Goal: Task Accomplishment & Management: Complete application form

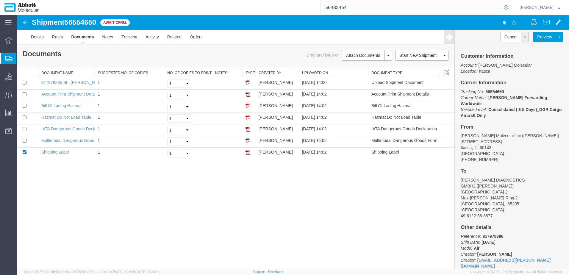
click at [0, 0] on span "Create from Template" at bounding box center [0, 0] width 0 height 0
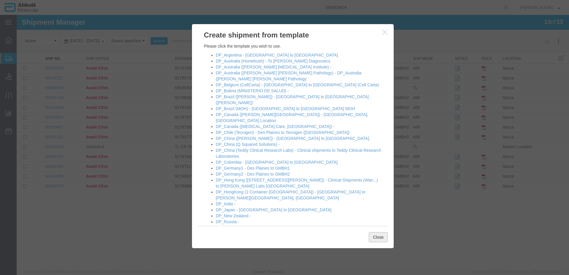
click at [375, 237] on button "Close" at bounding box center [378, 237] width 19 height 10
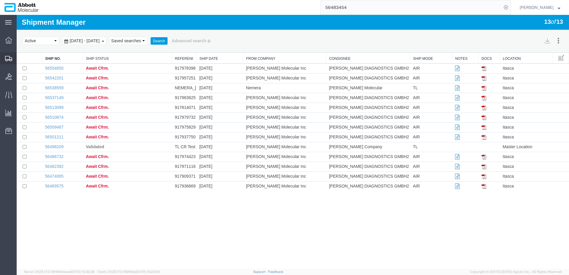
click at [0, 0] on span "Create Shipment" at bounding box center [0, 0] width 0 height 0
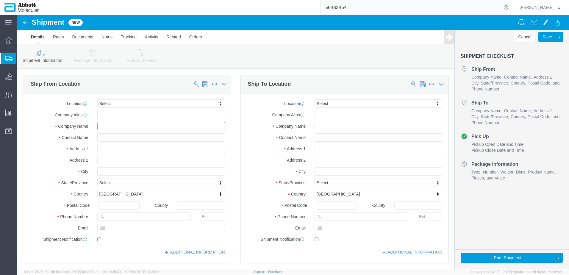
click input "text"
type input "trend"
drag, startPoint x: 93, startPoint y: 113, endPoint x: 69, endPoint y: 111, distance: 24.2
click div "Company Name trend"
type input "Trend Trading LLC"
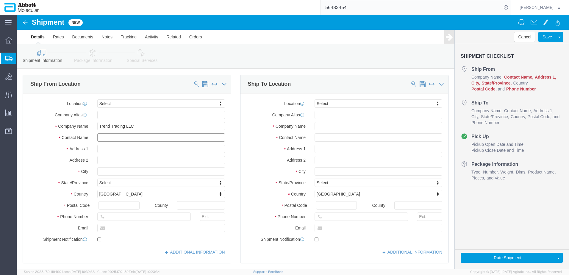
click input "text"
paste input "Araceli Gutierrez"
type input "Araceli Gutierrez"
click input "text"
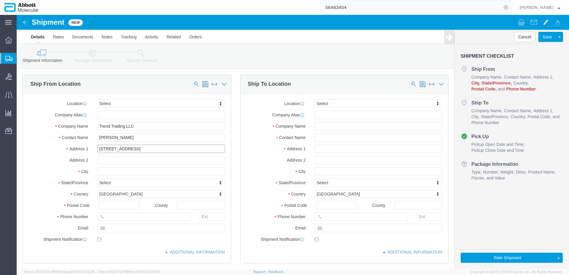
type input "737 Fargo Avenue"
type input "Elk Grove Village"
type input "i"
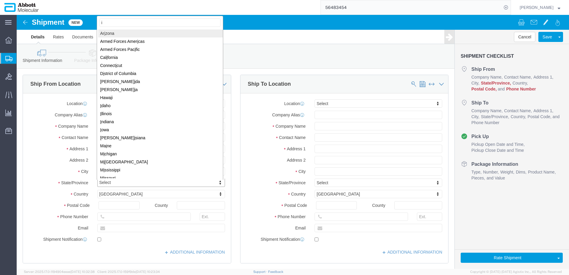
type input "il"
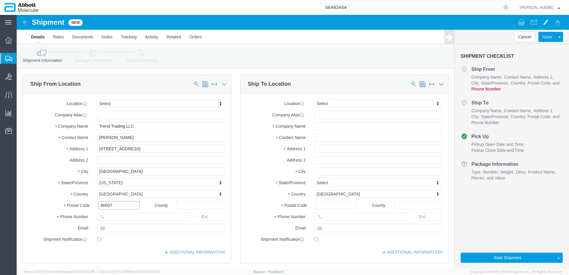
type input "60007"
type input "8476402382"
click input "text"
type input "d"
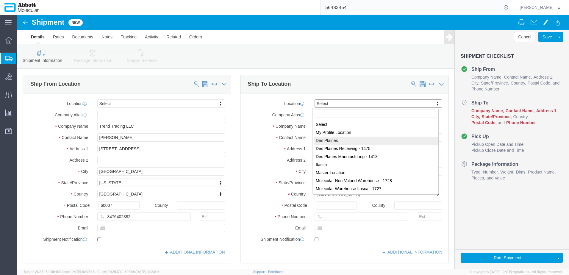
select select "48451"
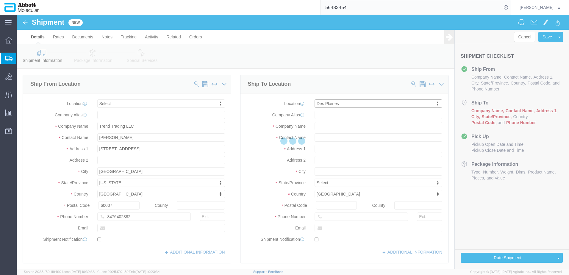
select select "IL"
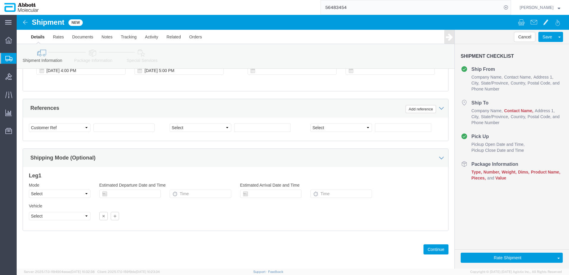
scroll to position [383, 0]
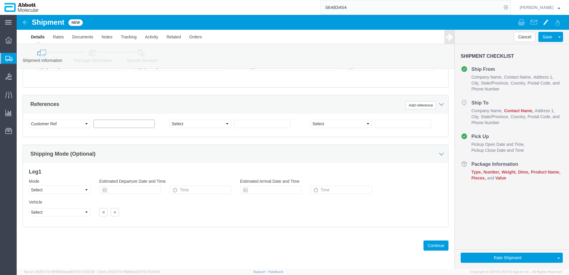
click input "text"
type input "Trend_08.21.25"
click select "Select Account Type Activity ID Airline Appointment Number ASN Batch Request # …"
select select "PURCHORD"
click select "Select Account Type Activity ID Airline Appointment Number ASN Batch Request # …"
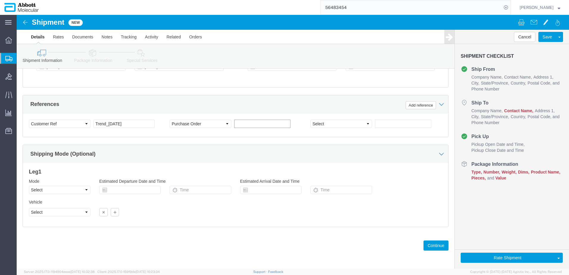
click input "text"
type input "4000147160"
drag, startPoint x: 411, startPoint y: 229, endPoint x: 402, endPoint y: 222, distance: 11.3
click button "Continue"
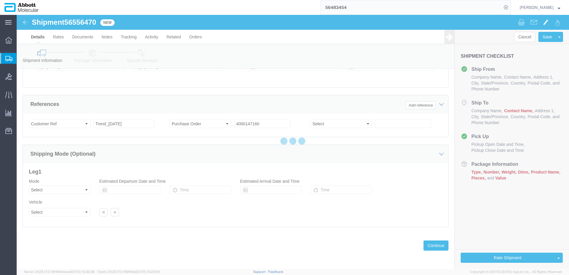
select select "48451"
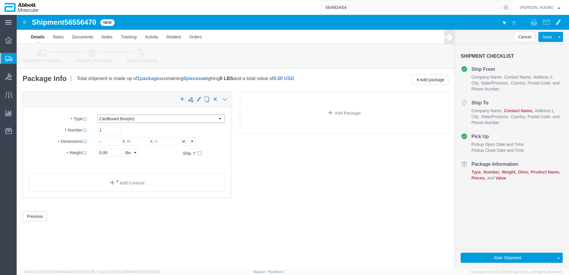
click select "Select Box (B) Box (C) Box (D) Cardboard Box(es) Crate (Instrument) Crate(s) En…"
select select "PSNS"
click select "Select Box (B) Box (C) Box (D) Cardboard Box(es) Crate (Instrument) Crate(s) En…"
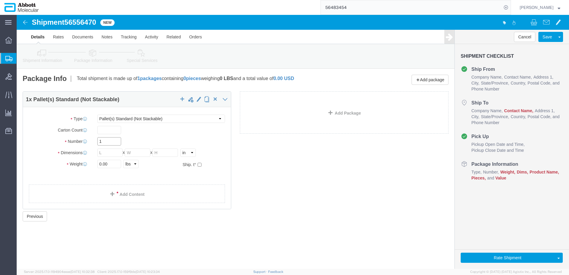
drag, startPoint x: 94, startPoint y: 126, endPoint x: 69, endPoint y: 125, distance: 25.0
click div "Number 1"
type input "3"
click input "text"
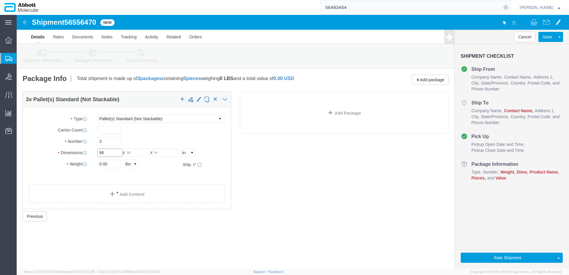
type input "96"
type input "48"
type input "52"
type input "1550"
click input "checkbox"
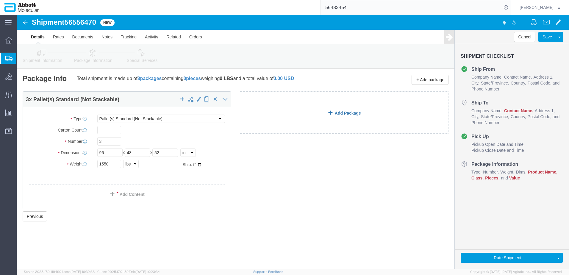
checkbox input "true"
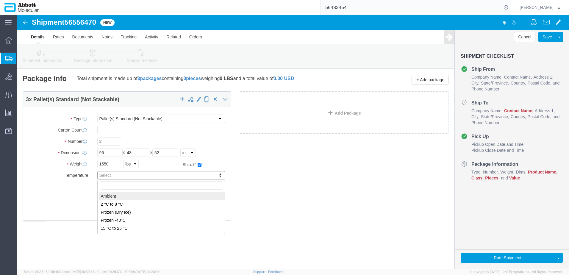
type input "AMBIENT"
click link "Add Content"
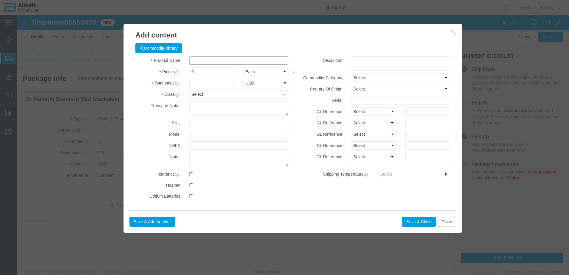
click input "text"
type input "011-0208"
click td "Model: 011-0208 8AFF"
select select "USD"
select select "US"
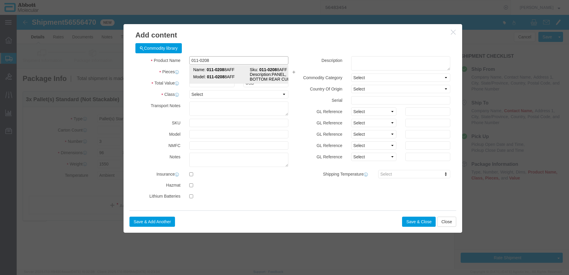
type input "011-02088AFF"
type textarea "PANEL, BOTTOM REAR CURVED"
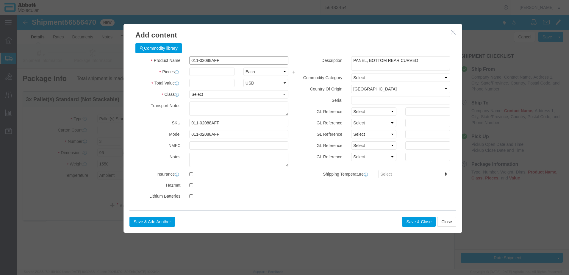
type input "011-02088AFF"
type input "24"
type input "1"
select select "70"
click button "Save & Close"
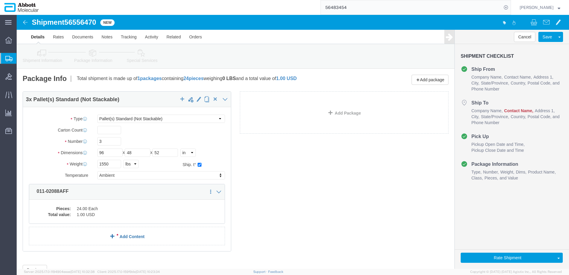
click link "Add Content"
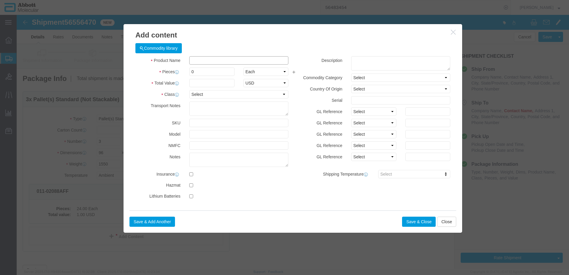
click input "text"
type input "011-02087AFF"
type input "12"
type input "1"
select select "USD"
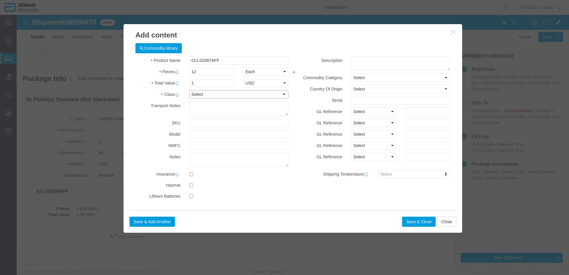
select select "70"
click textarea
type textarea "PANEL TOP FRONT CURVED"
click select "Select"
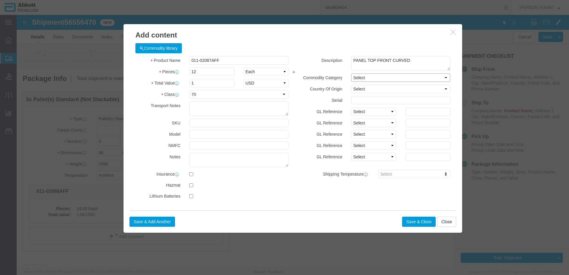
click select "Select"
click select "Select Afghanistan Åland Islands Albania Algeria American Samoa Andorra Angola …"
select select "US"
click select "Select Afghanistan Åland Islands Albania Algeria American Samoa Andorra Angola …"
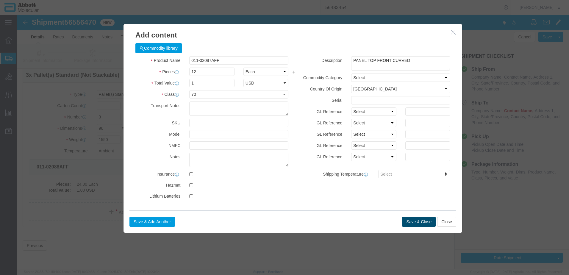
click button "Save & Close"
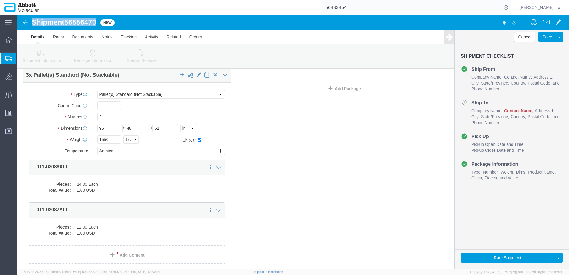
drag, startPoint x: 16, startPoint y: 7, endPoint x: 80, endPoint y: 6, distance: 63.7
click h1 "Shipment 56556470"
copy h1 "Shipment 56556470"
drag, startPoint x: 492, startPoint y: 244, endPoint x: 74, endPoint y: 93, distance: 445.2
click button "Rate Shipment"
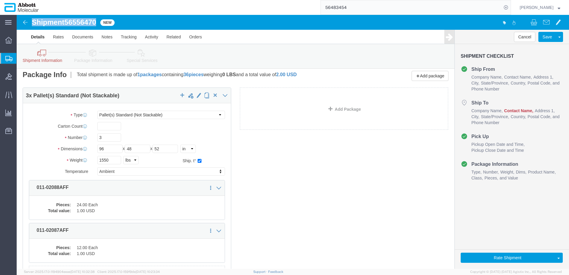
scroll to position [0, 0]
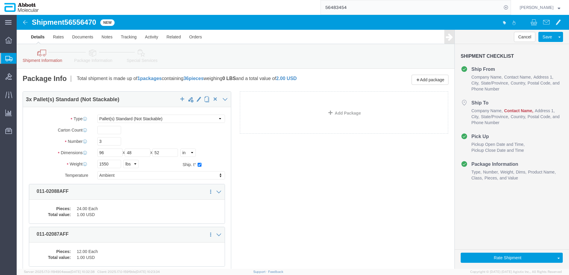
click div "3 x Pallet(s) Standard (Not Stackable) Package Type Select Box (B) Box (C) Box …"
click button "Rate Shipment"
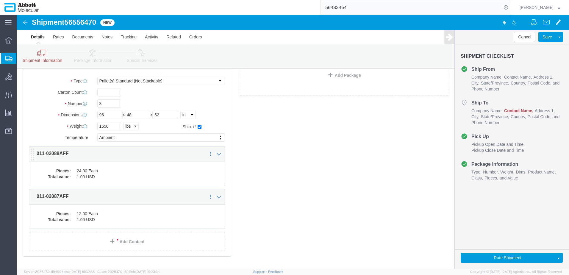
scroll to position [38, 0]
click dd "24.00 Each"
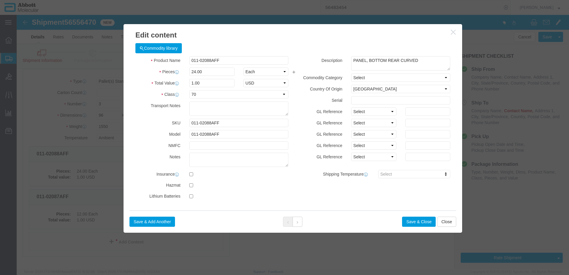
scroll to position [8, 0]
click select "Select"
click button "Close"
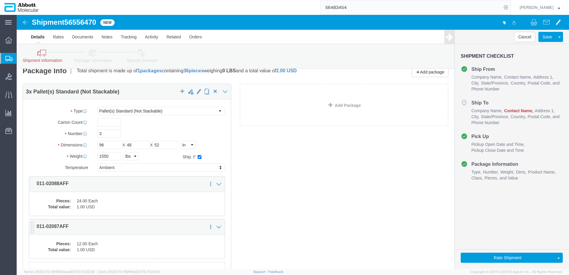
click dd "12.00 Each"
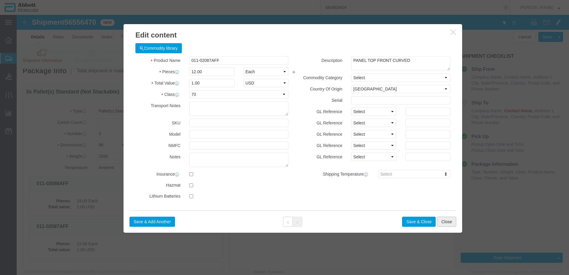
click button "Close"
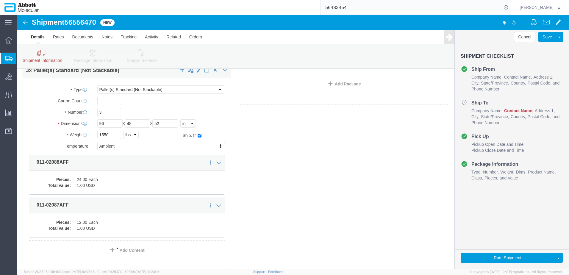
scroll to position [67, 0]
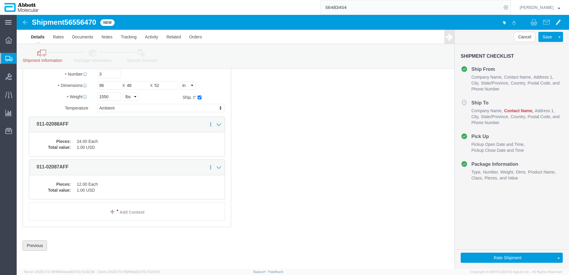
click button "Previous"
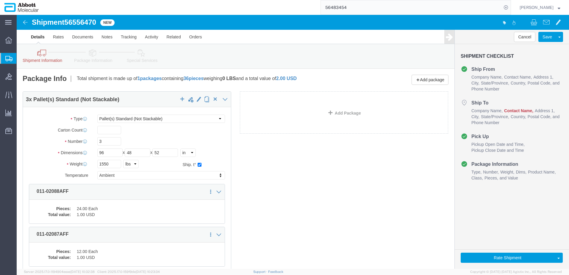
drag, startPoint x: 365, startPoint y: 9, endPoint x: 267, endPoint y: -2, distance: 98.8
click at [267, 0] on html "main_menu Created with Sketch. Collapse Menu Overview Shipments Shipment Manage…" at bounding box center [284, 137] width 569 height 275
click div "3 x Pallet(s) Standard (Not Stackable) Package Type Select Box (B) Box (C) Box …"
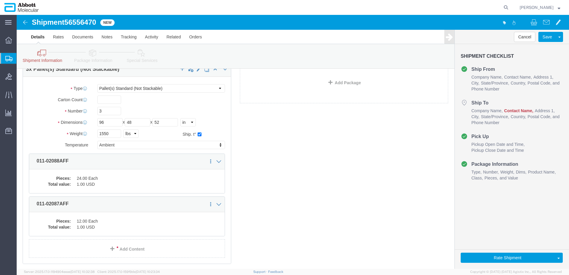
scroll to position [67, 0]
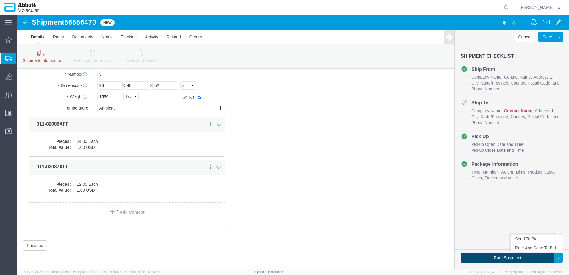
click button "Rate Shipment"
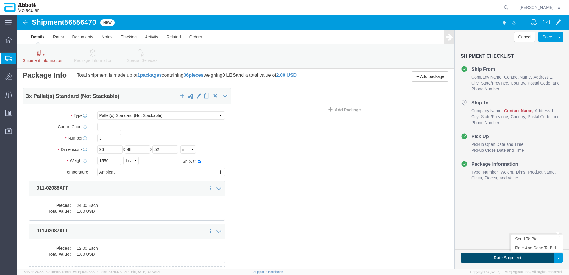
scroll to position [0, 0]
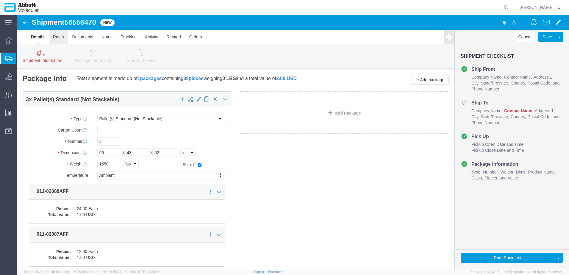
click link "Rates"
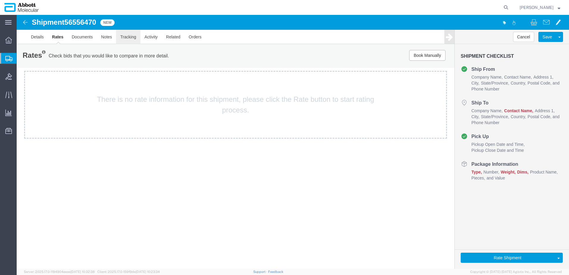
click at [127, 40] on link "Tracking" at bounding box center [128, 37] width 24 height 14
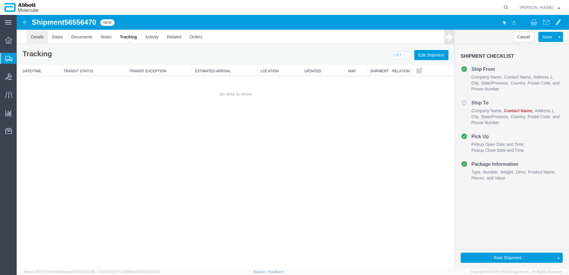
click at [37, 39] on link "Details" at bounding box center [37, 37] width 21 height 14
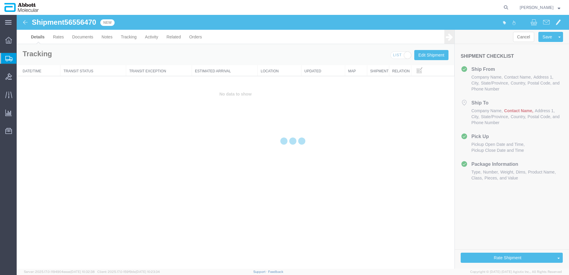
select select "48451"
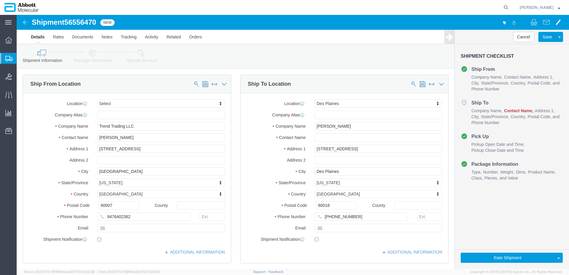
click link "Package Information"
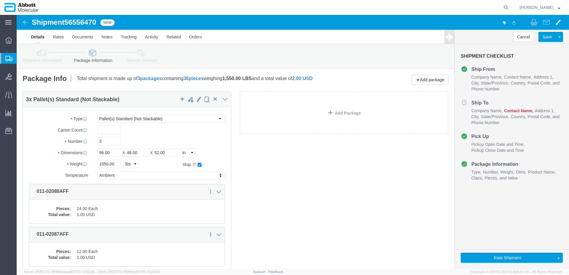
scroll to position [67, 0]
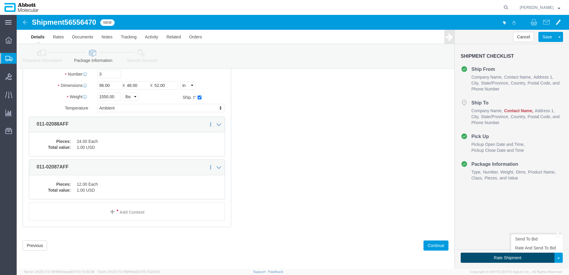
click button "Rate Shipment"
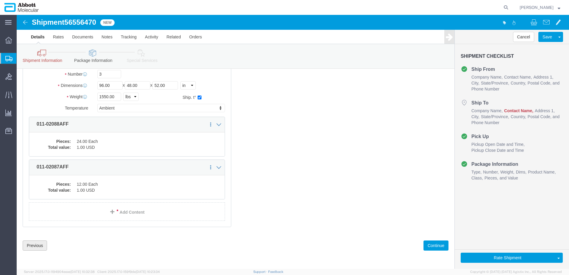
click button "Previous"
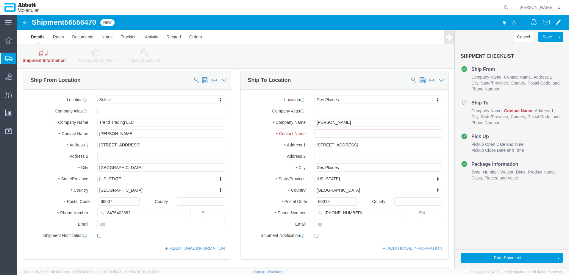
scroll to position [0, 0]
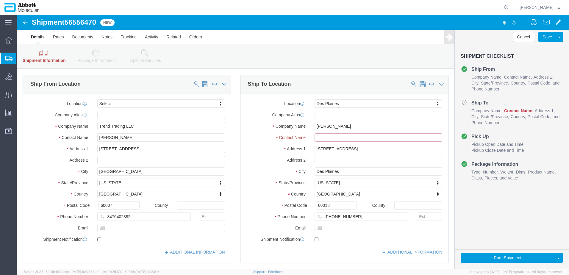
click input "text"
click input "[PERSON_NAME]"
drag, startPoint x: 324, startPoint y: 123, endPoint x: 255, endPoint y: 121, distance: 68.8
click div "Contact Name Raza Khan"
paste input "Matt Wallace"
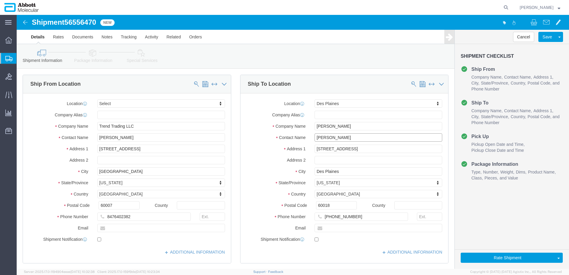
type input "Matt Wallace"
click input "770-633-1691"
drag, startPoint x: 336, startPoint y: 202, endPoint x: 306, endPoint y: 201, distance: 29.2
click input "770-633-1691"
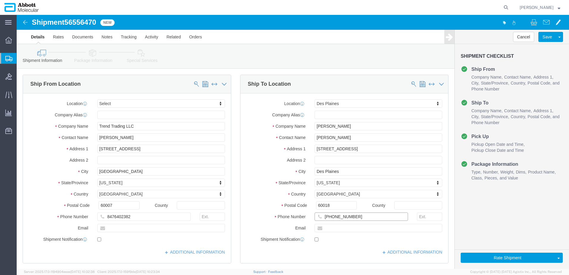
paste input "224-361-7902"
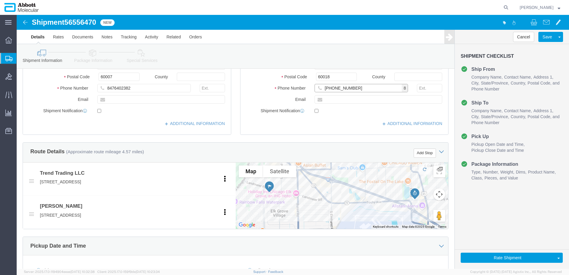
scroll to position [149, 0]
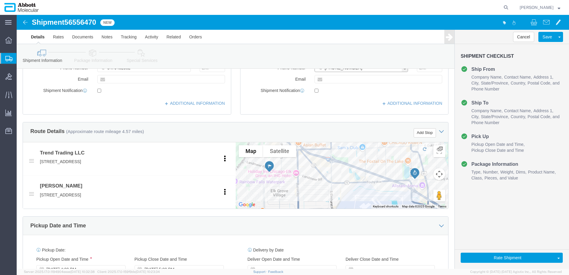
type input "224-361-7902"
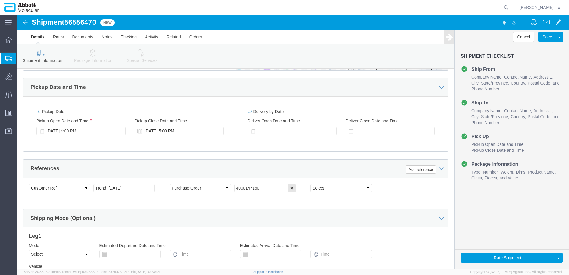
scroll to position [268, 0]
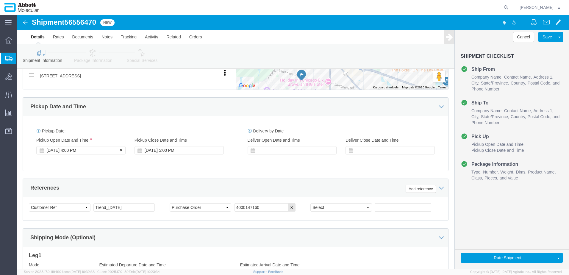
click div "Aug 20 2025 4:00 PM"
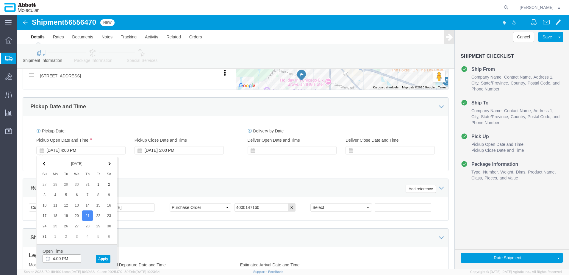
click input "4:00 PM"
type input "11:00 AM"
click button "Apply"
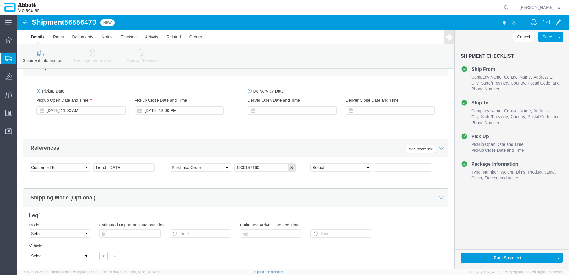
scroll to position [352, 0]
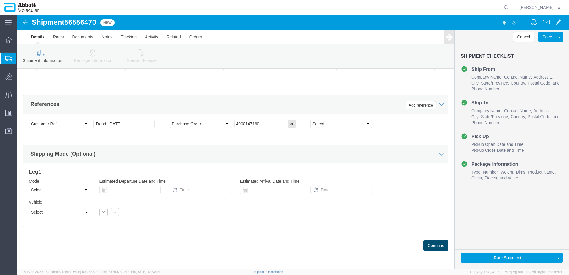
click button "Continue"
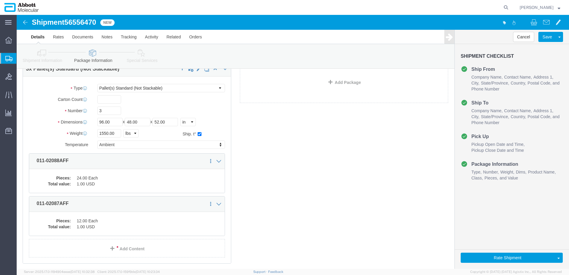
scroll to position [67, 0]
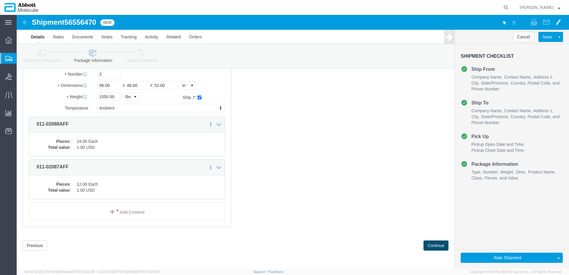
click button "Continue"
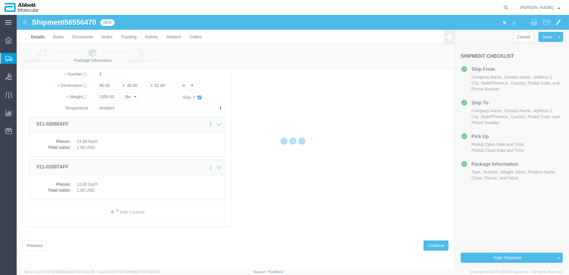
select select
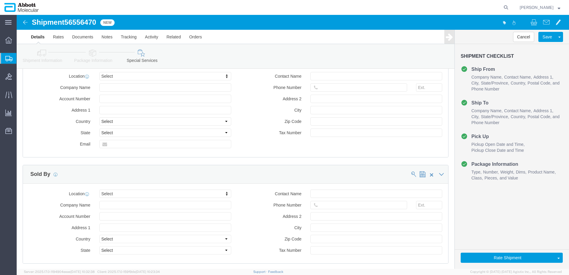
scroll to position [661, 0]
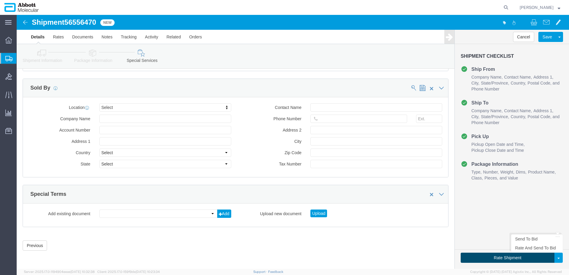
click button "Rate Shipment"
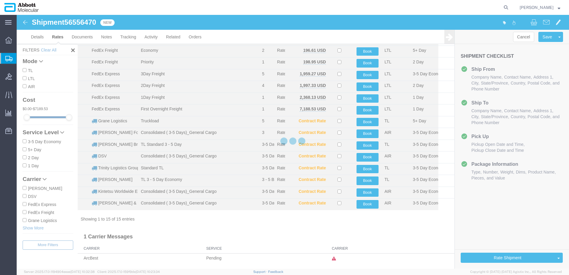
scroll to position [33, 0]
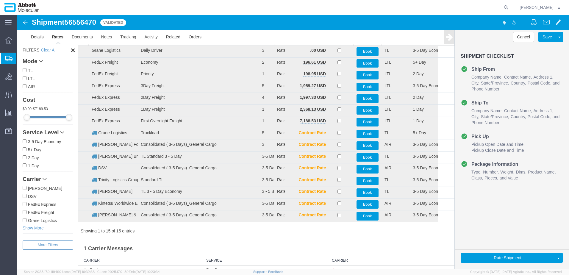
click at [24, 222] on input "Grane Logistics" at bounding box center [25, 220] width 4 height 4
checkbox input "true"
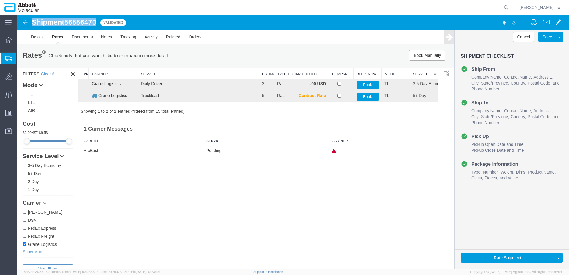
drag, startPoint x: 32, startPoint y: 21, endPoint x: 99, endPoint y: 24, distance: 66.5
click at [99, 24] on div "Shipment 56556470 15 of 15 Validated" at bounding box center [155, 23] width 276 height 11
copy h1 "Shipment 56556470"
click at [367, 85] on button "Book" at bounding box center [368, 85] width 22 height 9
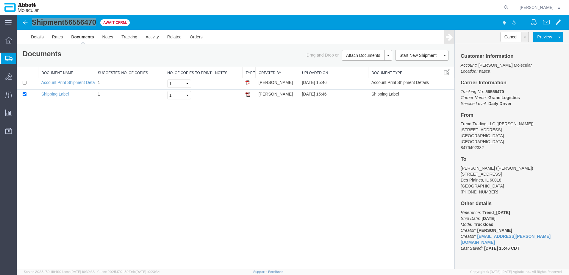
click at [0, 0] on span "Shipment Manager" at bounding box center [0, 0] width 0 height 0
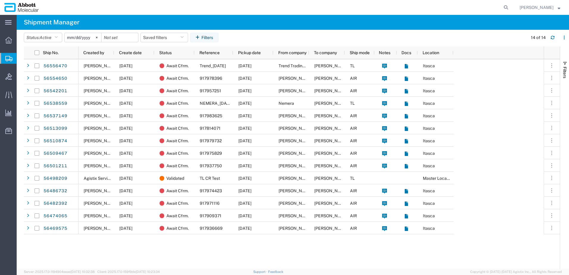
click at [84, 37] on input "2025-07-20" at bounding box center [83, 37] width 37 height 9
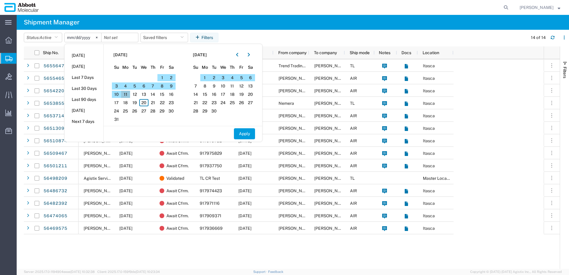
click at [128, 95] on span "11" at bounding box center [125, 94] width 9 height 7
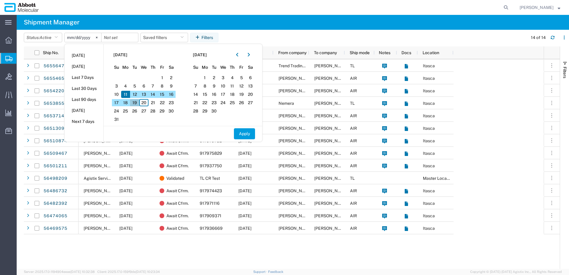
click at [138, 103] on span "19" at bounding box center [134, 102] width 9 height 7
click at [245, 136] on button "Apply" at bounding box center [244, 133] width 21 height 11
type input "2025-08-11"
type input "2025-08-19"
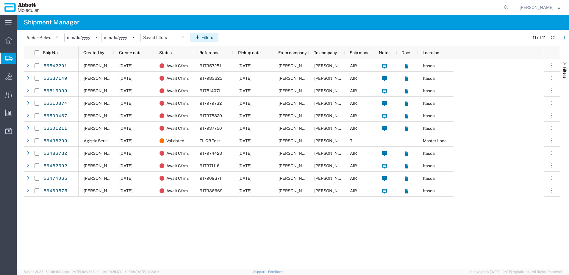
click at [200, 38] on icon "button" at bounding box center [199, 37] width 6 height 4
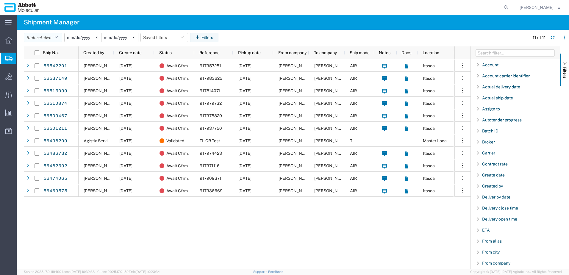
click at [62, 39] on button "Status: Active" at bounding box center [43, 38] width 38 height 10
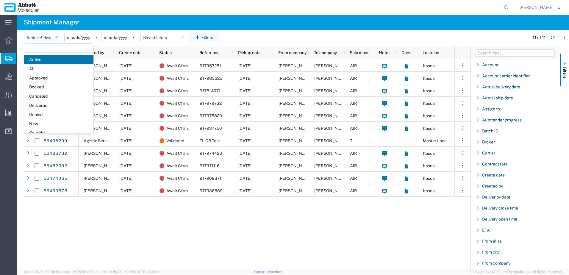
click at [62, 39] on button "Status: Active" at bounding box center [43, 38] width 38 height 10
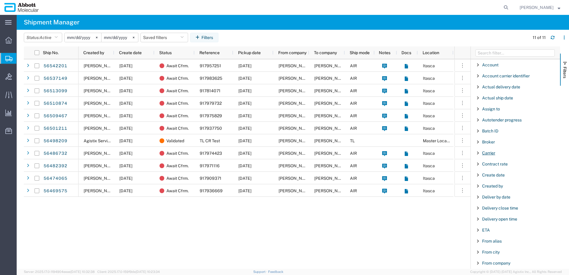
click at [491, 153] on span "Carrier" at bounding box center [488, 153] width 13 height 5
click at [493, 178] on input "Filter Value" at bounding box center [518, 177] width 78 height 7
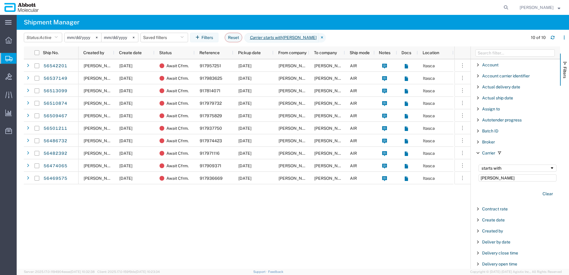
type input "jas"
click at [62, 226] on div "56542201 56537149 56513099 56510874 56509467 56501211 56486732 56482392 5647406…" at bounding box center [247, 164] width 447 height 210
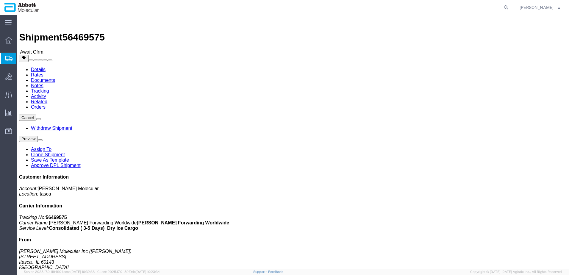
click b "917936669"
copy b "917936669"
click link "Tracking"
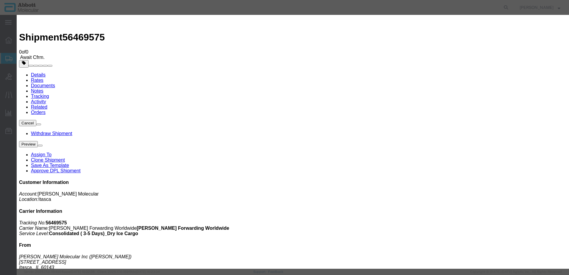
type input "[DATE]"
type input "4:00 PM"
select select "DELIVRED"
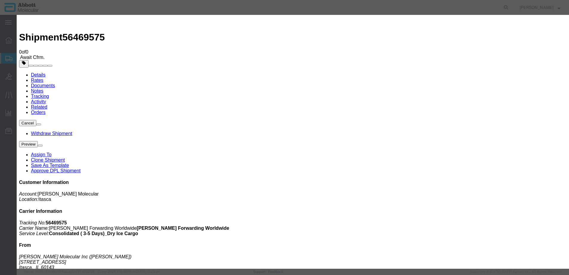
type input "08/14/2025"
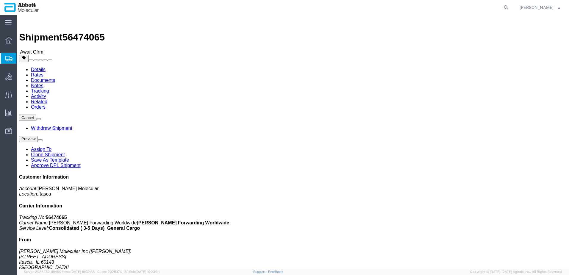
click b "917909371"
copy b "917909371"
click link "Tracking"
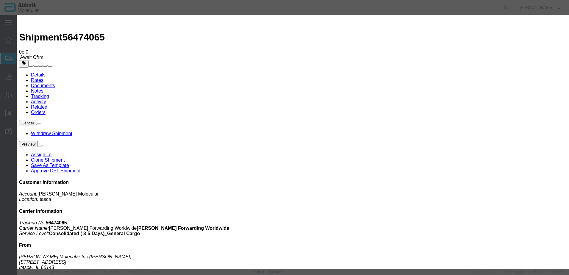
type input "[DATE]"
type input "4:00 PM"
type input "08/18/2025"
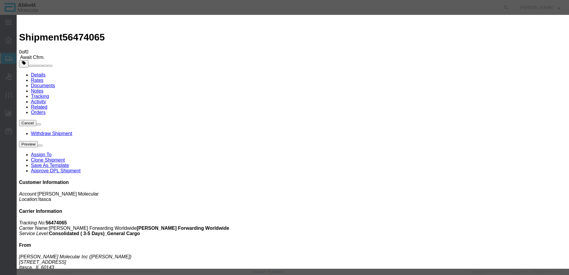
select select "DELIVRED"
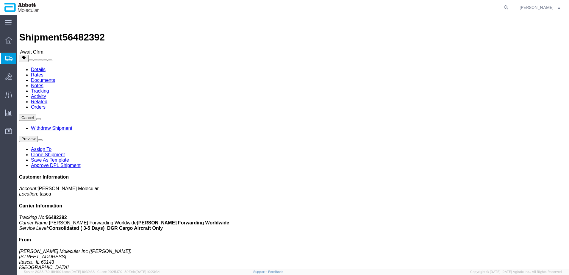
click b "917971116"
copy b "917971116"
click link "Tracking"
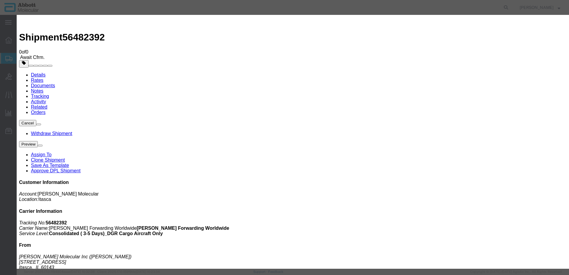
type input "[DATE]"
type input "4:00 PM"
type input "[DATE]"
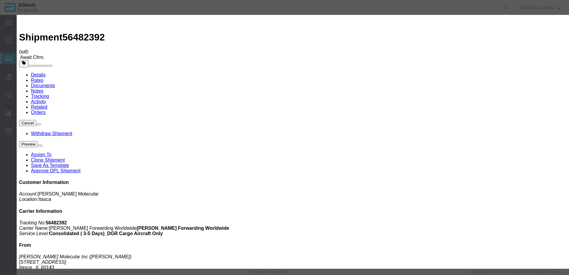
select select "DELIVRED"
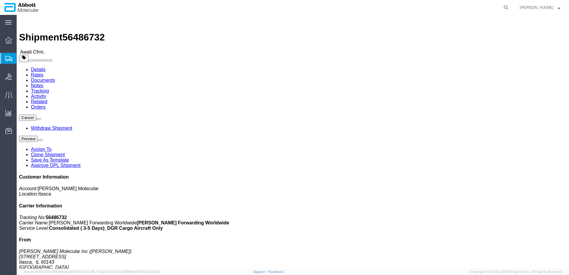
click b "917974423"
copy b "917974423"
click link "Tracking"
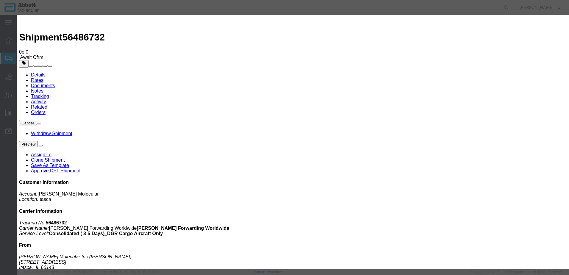
type input "[DATE]"
type input "4:00 PM"
type input "[DATE]"
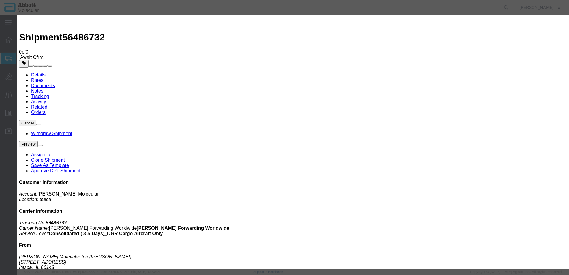
select select "DELIVRED"
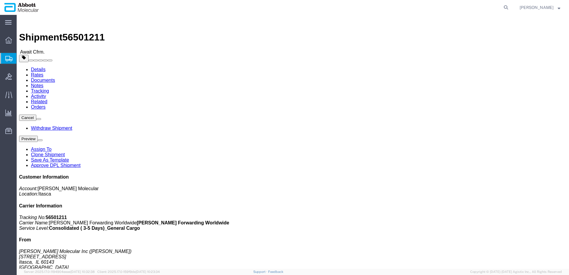
click b "917937750"
copy b "917937750"
click link "Tracking"
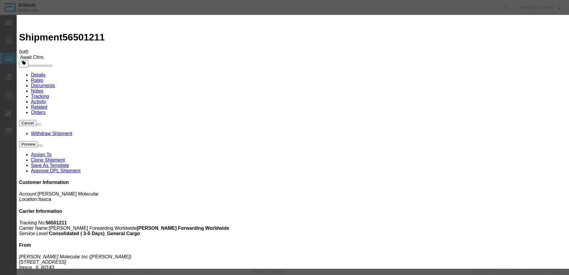
type input "[DATE]"
type input "4:00 PM"
type input "[DATE]"
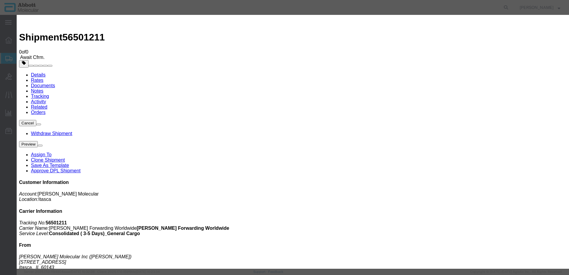
select select "DELIVRED"
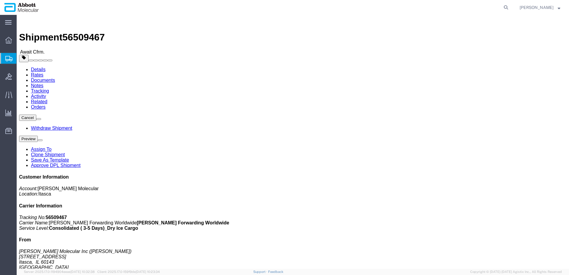
click b "917975829"
copy b "917975829"
click link "Tracking"
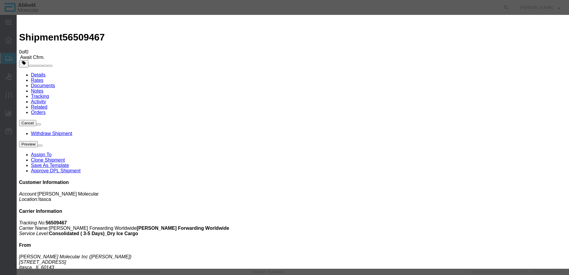
type input "[DATE]"
type input "4:00 PM"
type input "[DATE]"
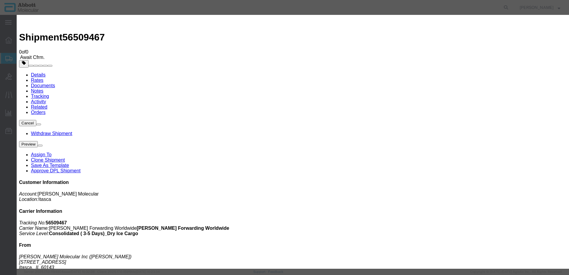
drag, startPoint x: 197, startPoint y: 87, endPoint x: 197, endPoint y: 91, distance: 4.2
select select "DELIVRED"
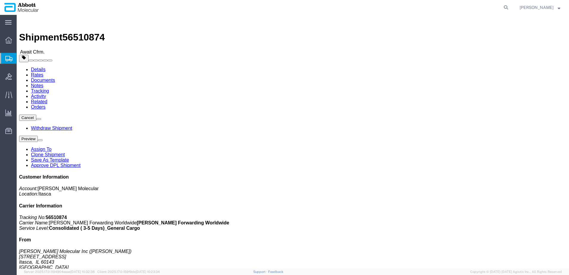
click b "917979732"
copy b "917979732"
click b "917814071"
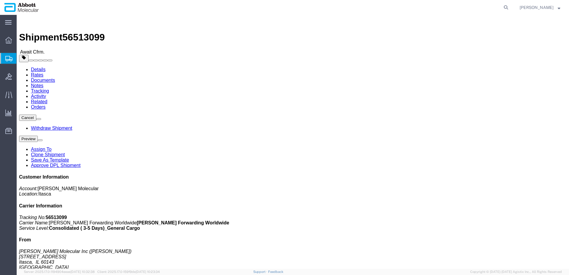
copy b "917814071"
click link "Tracking"
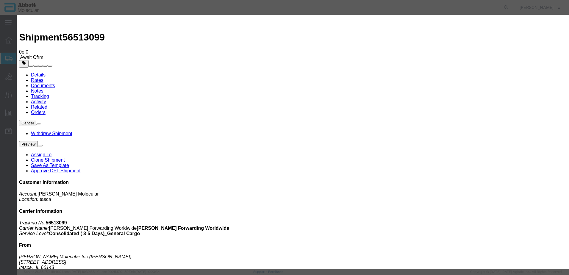
type input "08/20/2025"
type input "5:00 PM"
type input "08/18/2025"
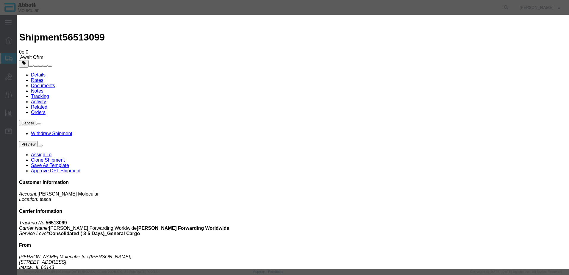
drag, startPoint x: 197, startPoint y: 88, endPoint x: 197, endPoint y: 92, distance: 4.2
select select "DELIVRED"
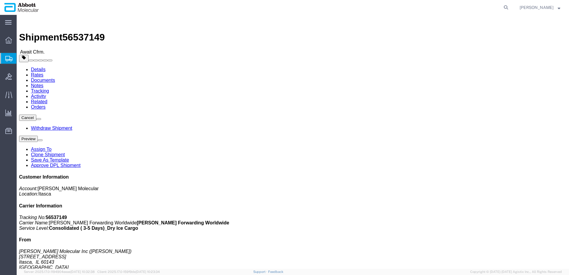
click b "917983625"
copy b "917983625"
click b "917957251"
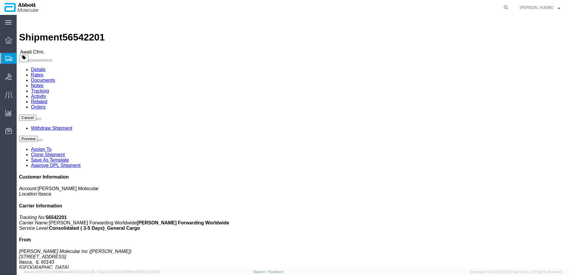
copy b "917957251"
